Goal: Transaction & Acquisition: Purchase product/service

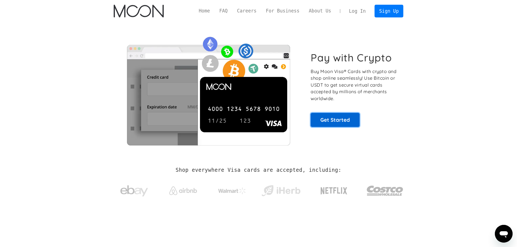
click at [341, 120] on link "Get Started" at bounding box center [335, 120] width 49 height 14
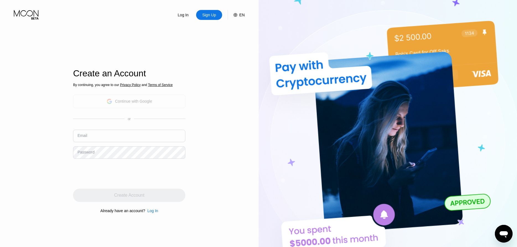
click at [146, 100] on div "Continue with Google" at bounding box center [133, 101] width 37 height 4
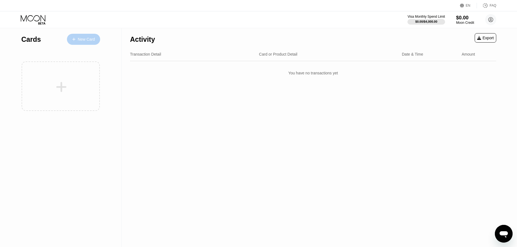
click at [89, 39] on div "New Card" at bounding box center [86, 39] width 17 height 5
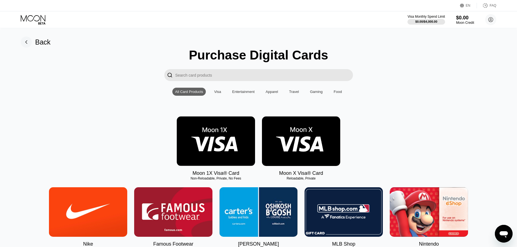
click at [216, 94] on div "Visa" at bounding box center [217, 92] width 7 height 4
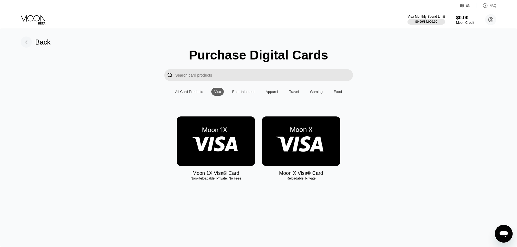
click at [215, 142] on img at bounding box center [216, 142] width 78 height 50
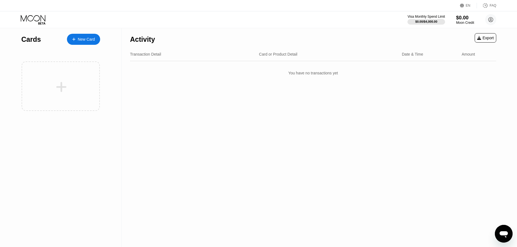
click at [89, 37] on div "New Card" at bounding box center [86, 39] width 17 height 5
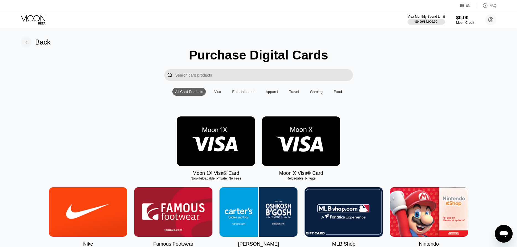
click at [214, 91] on div "Visa" at bounding box center [217, 92] width 12 height 8
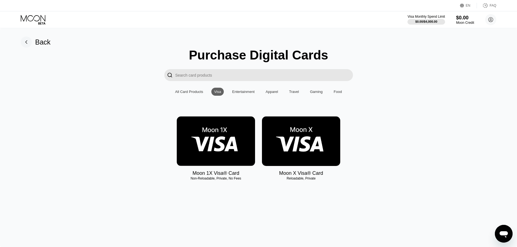
click at [300, 143] on img at bounding box center [301, 142] width 78 height 50
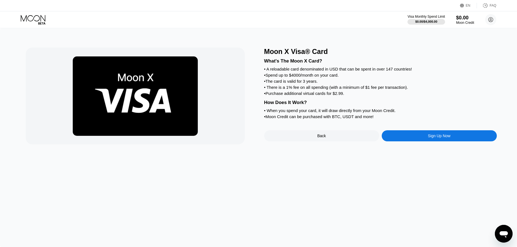
click at [408, 141] on div "Sign Up Now" at bounding box center [439, 135] width 115 height 11
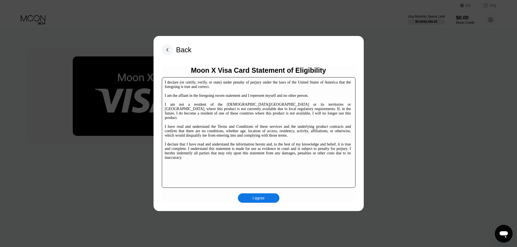
click at [246, 202] on div "I agree" at bounding box center [259, 197] width 42 height 9
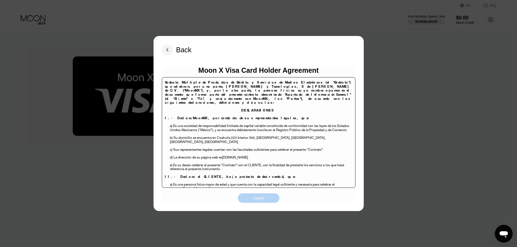
click at [255, 200] on div "I agree" at bounding box center [259, 198] width 12 height 5
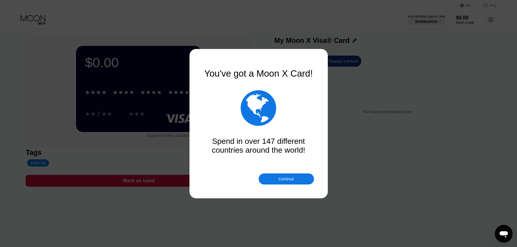
click at [271, 181] on div "Continue" at bounding box center [286, 179] width 55 height 11
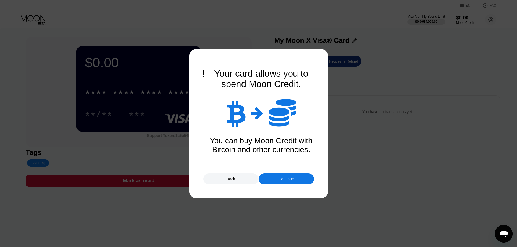
click at [271, 181] on div "Continue" at bounding box center [286, 179] width 55 height 11
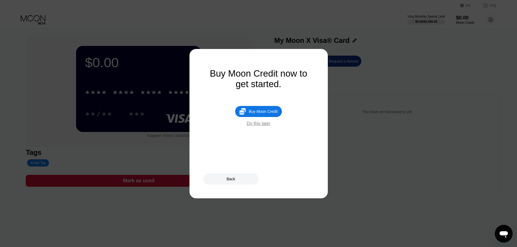
click at [258, 126] on div "Do this later" at bounding box center [259, 123] width 24 height 5
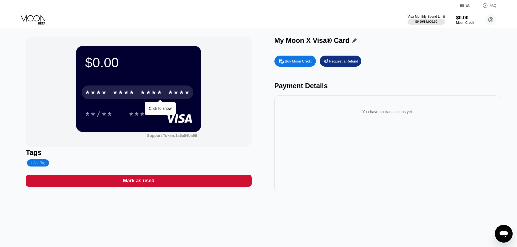
click at [122, 98] on div "* * * *" at bounding box center [124, 93] width 22 height 9
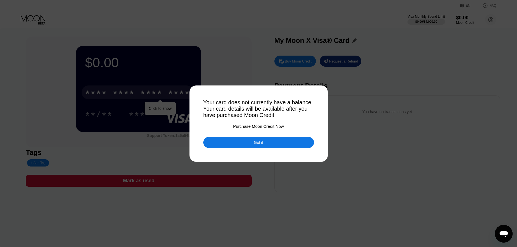
click at [259, 145] on div "Got it" at bounding box center [258, 142] width 9 height 5
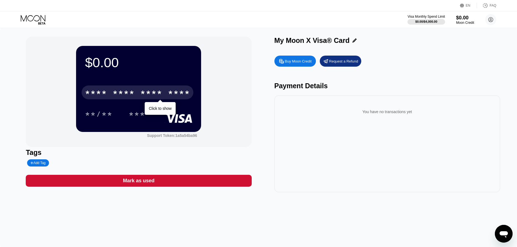
click at [293, 63] on div "Buy Moon Credit" at bounding box center [298, 61] width 27 height 5
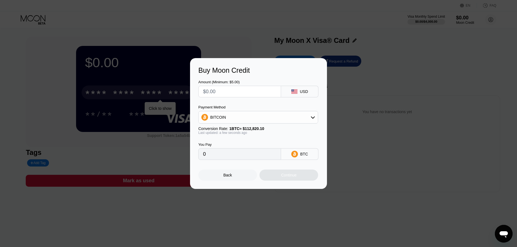
click at [238, 86] on input "text" at bounding box center [239, 91] width 73 height 11
type input "$5"
type input "0.00004432"
type input "$5"
click at [285, 112] on div "BITCOIN" at bounding box center [258, 117] width 120 height 13
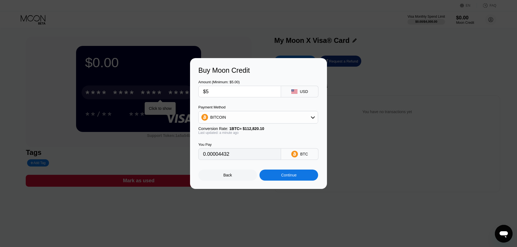
click at [282, 118] on div "BITCOIN" at bounding box center [258, 117] width 119 height 11
click at [242, 142] on div "USDT on TRON" at bounding box center [258, 144] width 117 height 11
type input "5.05"
click at [264, 115] on div "USDT on TRON" at bounding box center [258, 117] width 119 height 11
click at [250, 105] on div "Payment Method" at bounding box center [258, 107] width 120 height 4
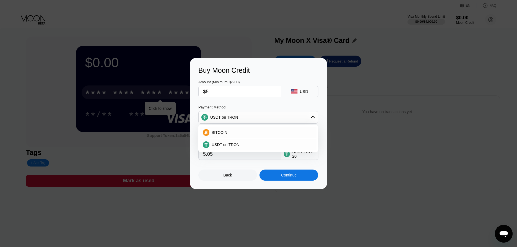
click at [271, 165] on div "Back Continue" at bounding box center [258, 170] width 120 height 21
click at [315, 116] on icon at bounding box center [313, 117] width 4 height 4
click at [380, 70] on div "Buy Moon Credit Amount (Minimum: $5.00) $5 USD Payment Method USDT on TRON Conv…" at bounding box center [258, 123] width 517 height 131
